Goal: Task Accomplishment & Management: Manage account settings

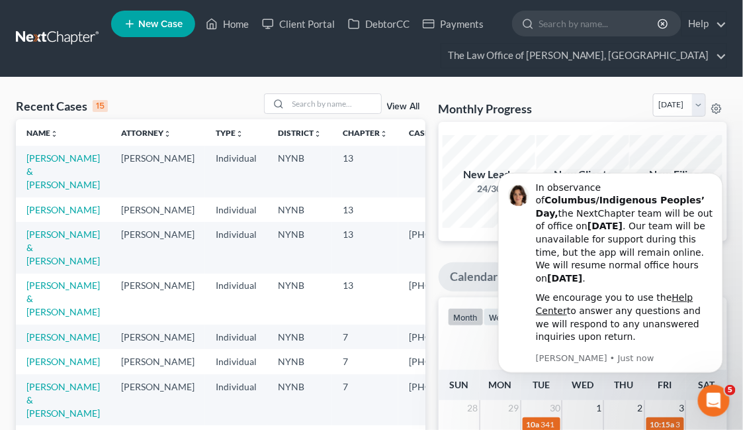
click at [30, 163] on td "[PERSON_NAME] & [PERSON_NAME]" at bounding box center [63, 171] width 95 height 51
click at [38, 169] on link "[PERSON_NAME] & [PERSON_NAME]" at bounding box center [62, 171] width 73 height 38
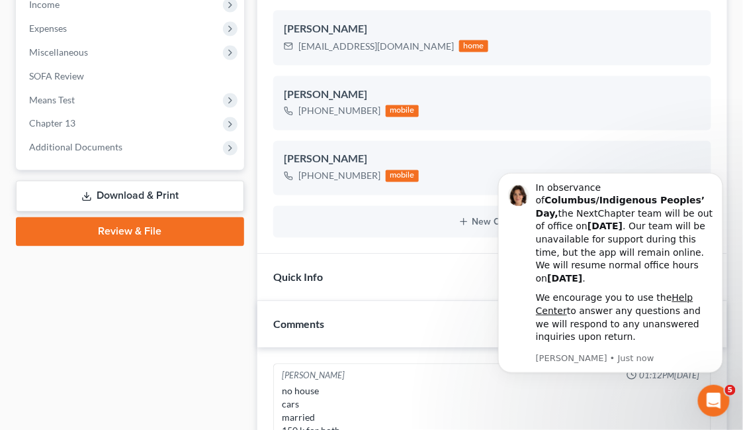
scroll to position [1489, 0]
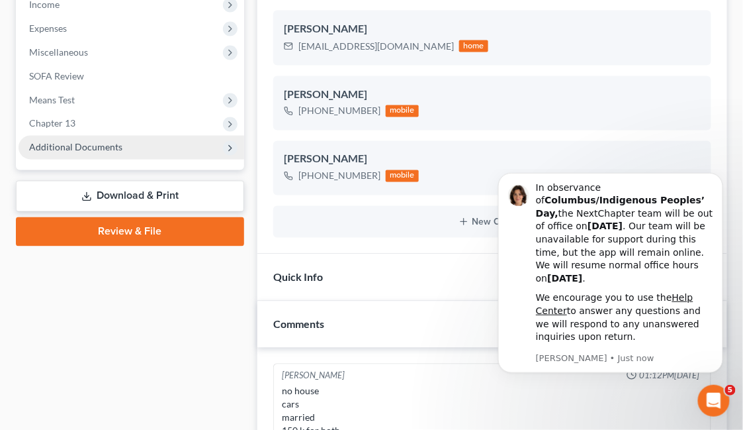
click at [154, 142] on span "Additional Documents" at bounding box center [132, 148] width 226 height 24
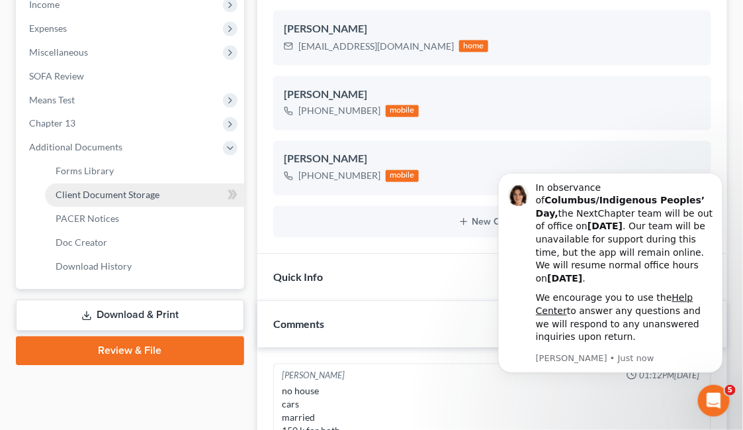
click at [161, 185] on link "Client Document Storage" at bounding box center [144, 195] width 199 height 24
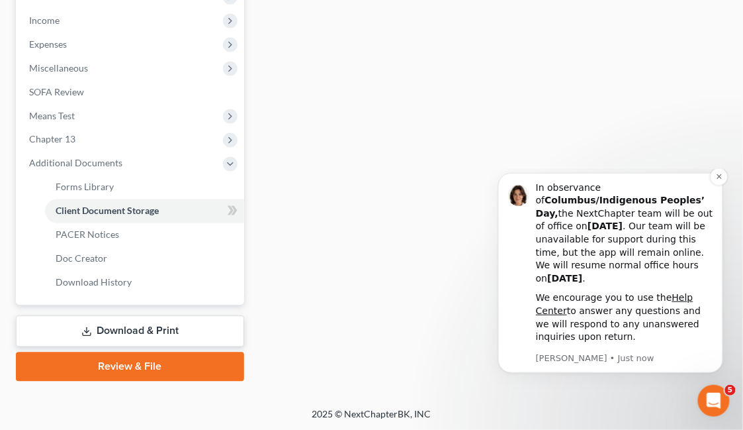
select select "1"
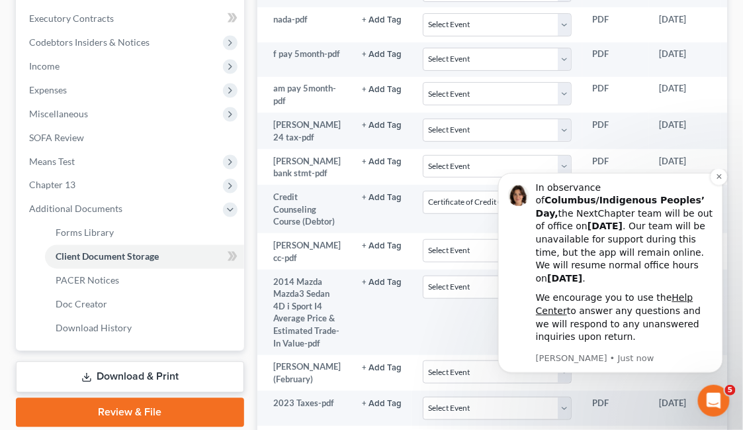
scroll to position [0, 0]
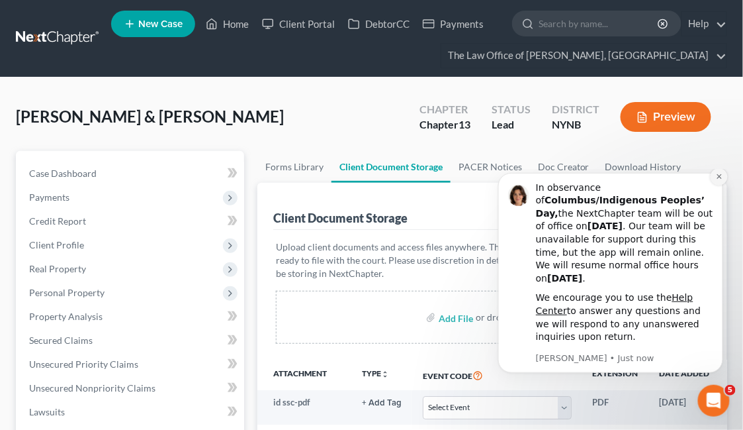
click at [719, 178] on icon "Dismiss notification" at bounding box center [718, 175] width 5 height 5
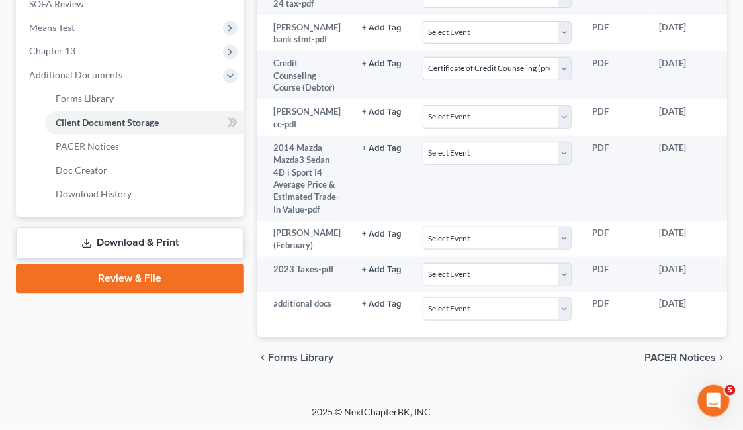
scroll to position [603, 0]
select select "1"
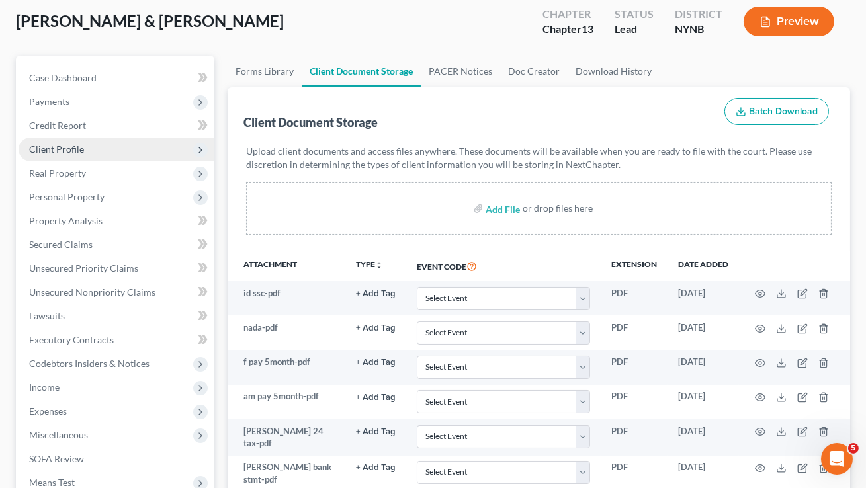
scroll to position [0, 0]
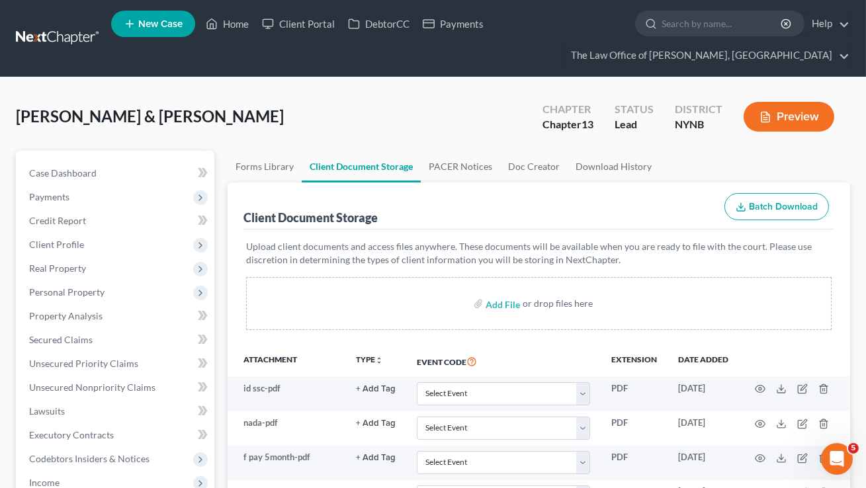
click at [76, 30] on link at bounding box center [58, 38] width 85 height 24
